Goal: Transaction & Acquisition: Book appointment/travel/reservation

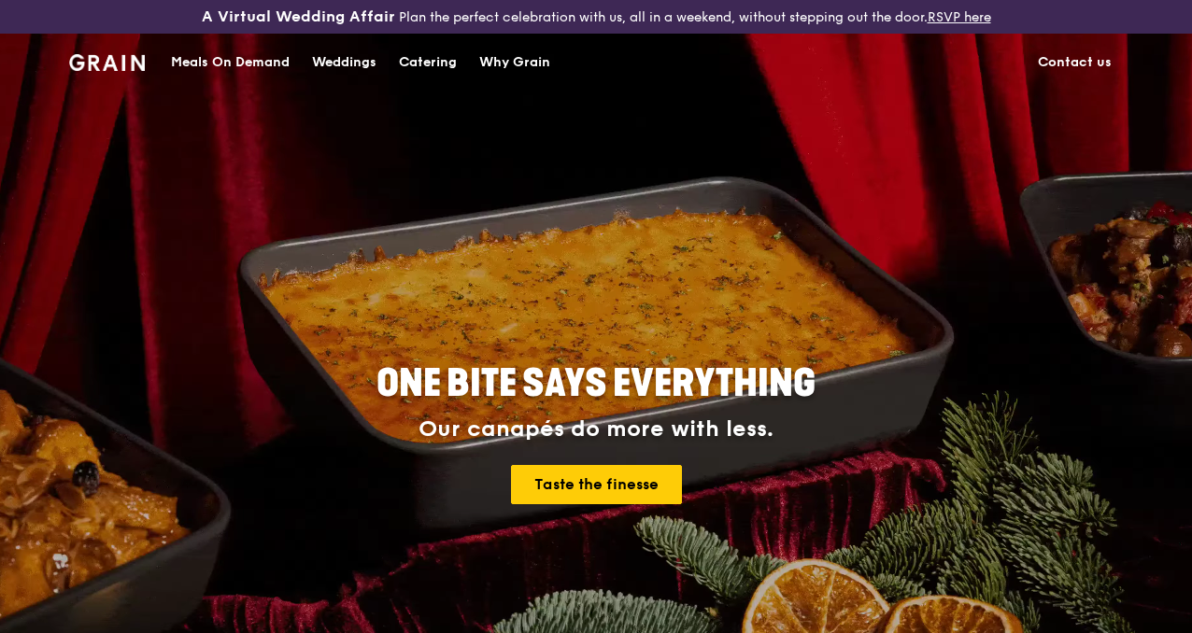
scroll to position [6, 0]
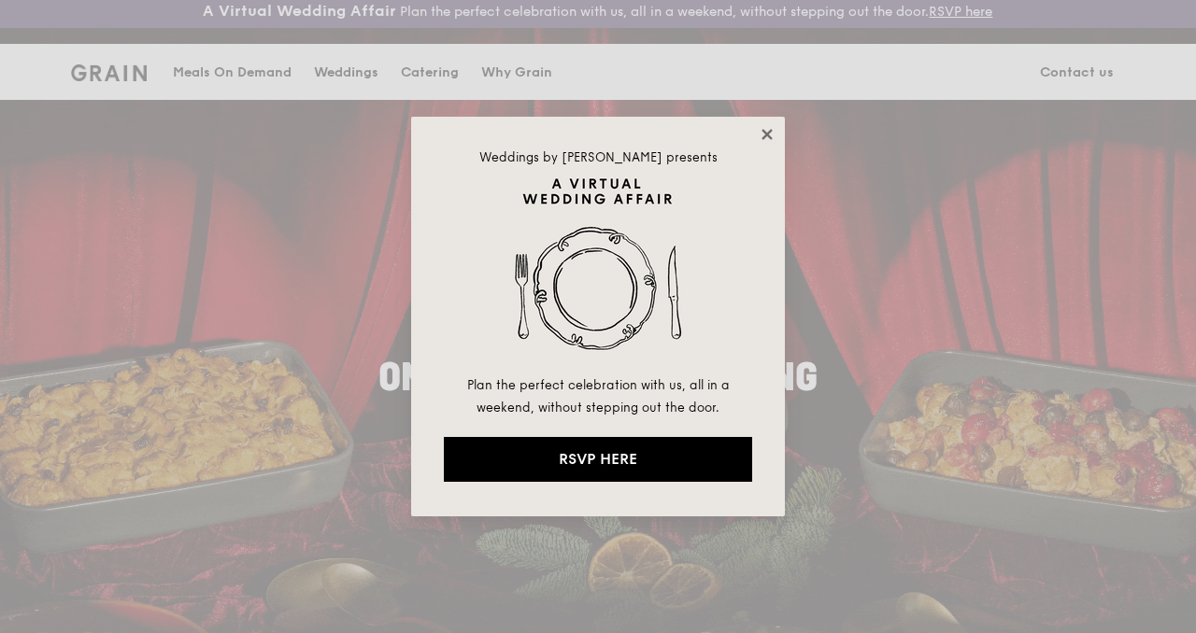
click at [760, 133] on icon at bounding box center [767, 134] width 17 height 17
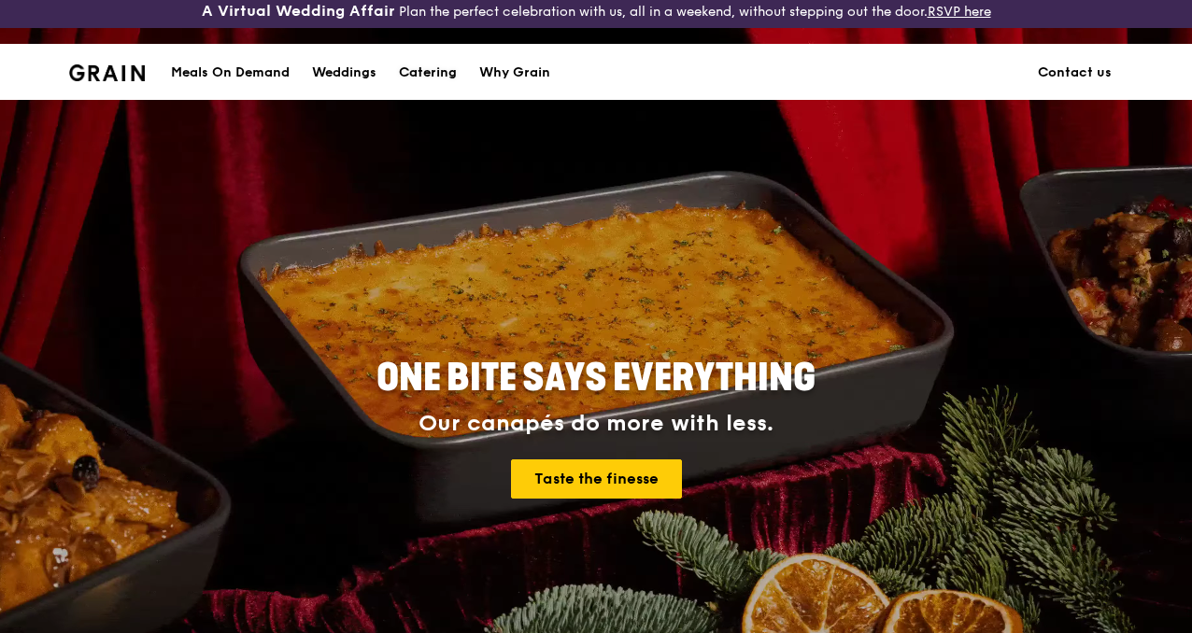
click at [432, 63] on div "Catering" at bounding box center [428, 73] width 58 height 56
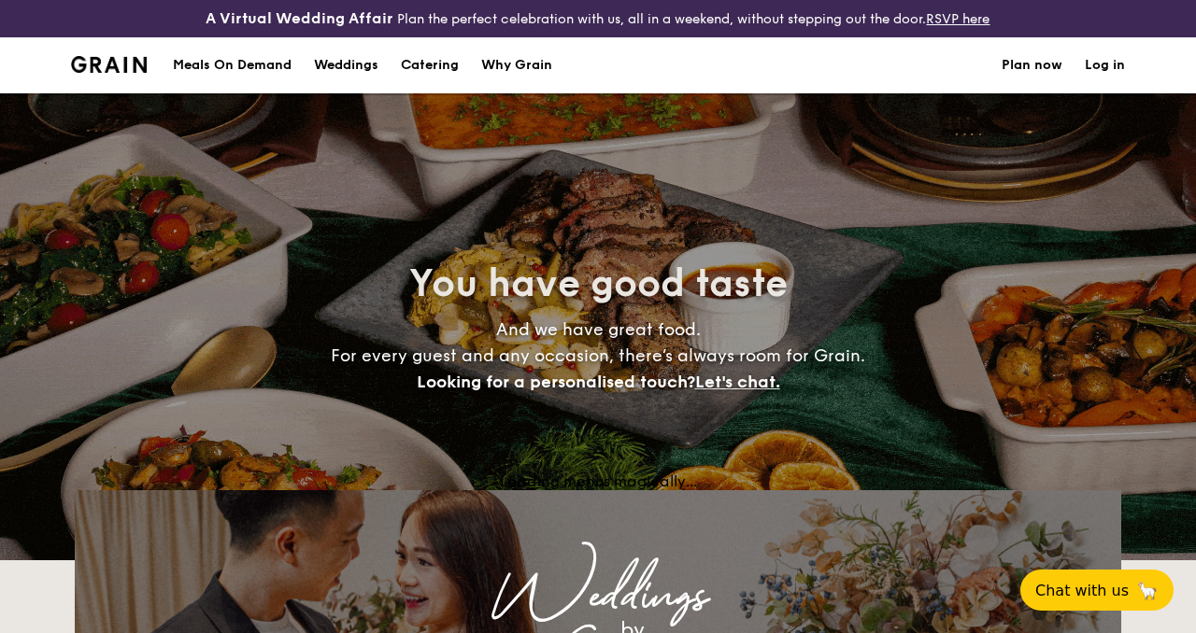
select select
